Goal: Contribute content: Contribute content

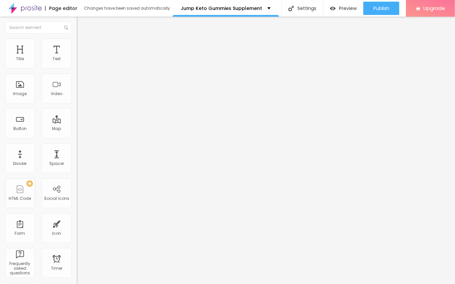
click at [77, 57] on span "Add image" at bounding box center [90, 55] width 27 height 6
click at [82, 27] on img "button" at bounding box center [84, 24] width 5 height 5
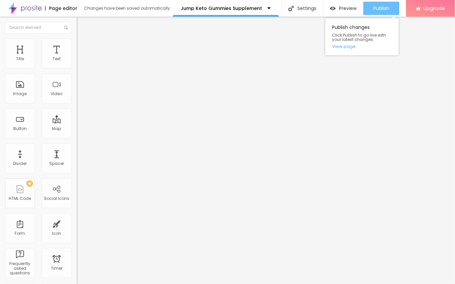
click at [377, 2] on div "Publish" at bounding box center [381, 8] width 16 height 13
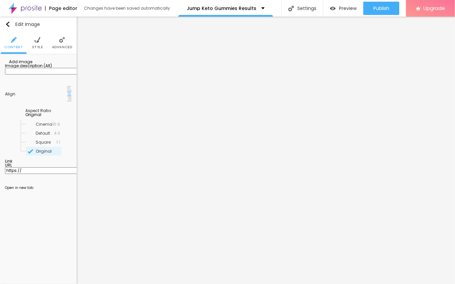
click at [32, 65] on span "Add image" at bounding box center [18, 62] width 27 height 6
click at [14, 25] on div "Edit Image" at bounding box center [22, 24] width 35 height 5
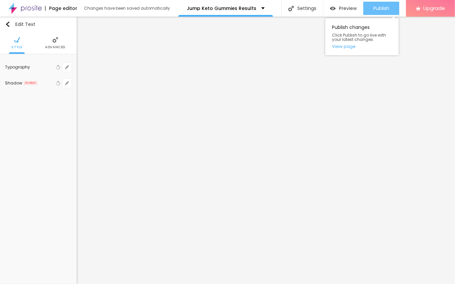
click at [373, 4] on div "Publish" at bounding box center [381, 8] width 16 height 13
